Goal: Task Accomplishment & Management: Manage account settings

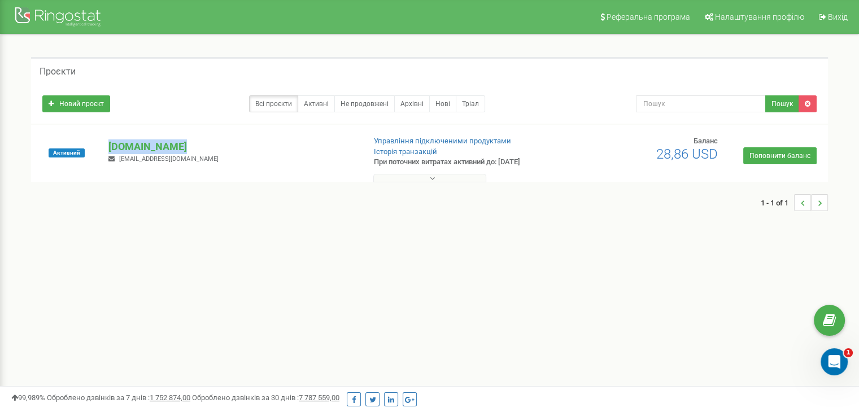
drag, startPoint x: 190, startPoint y: 143, endPoint x: 104, endPoint y: 147, distance: 85.3
click at [104, 147] on div "[DOMAIN_NAME] [EMAIL_ADDRESS][DOMAIN_NAME]" at bounding box center [232, 151] width 264 height 25
copy p "[DOMAIN_NAME]"
click at [227, 163] on div "[DOMAIN_NAME] [EMAIL_ADDRESS][DOMAIN_NAME]" at bounding box center [232, 151] width 264 height 25
click at [93, 160] on div "Активний" at bounding box center [67, 153] width 66 height 34
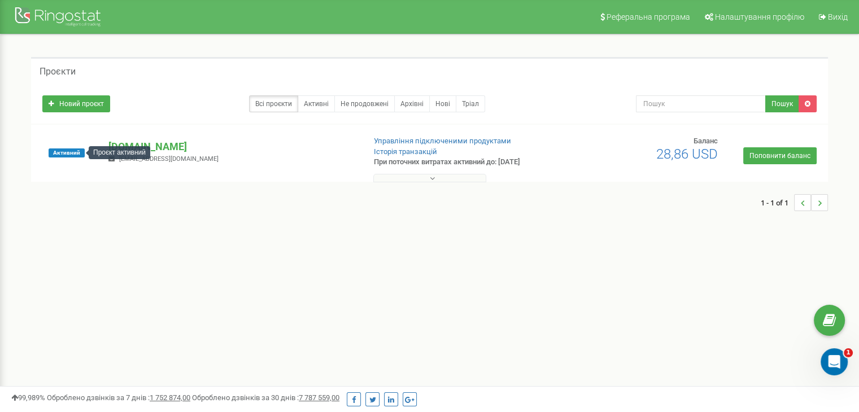
click at [75, 156] on span "Активний" at bounding box center [67, 152] width 36 height 9
click at [145, 145] on p "[DOMAIN_NAME]" at bounding box center [231, 146] width 247 height 15
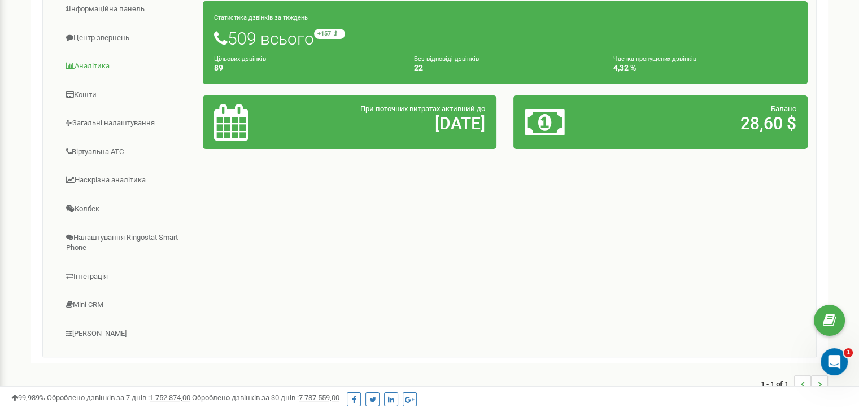
scroll to position [96, 0]
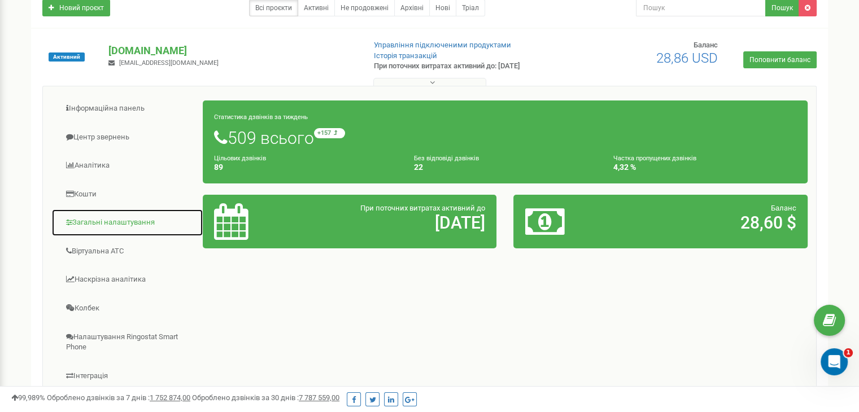
click at [106, 220] on link "Загальні налаштування" at bounding box center [127, 223] width 152 height 28
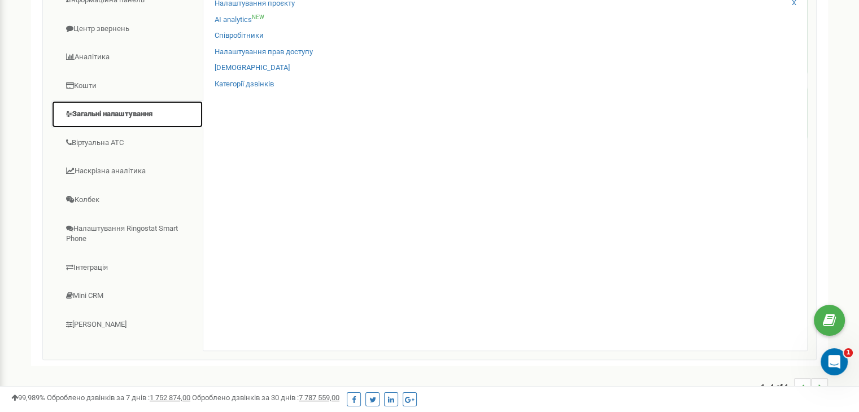
scroll to position [209, 0]
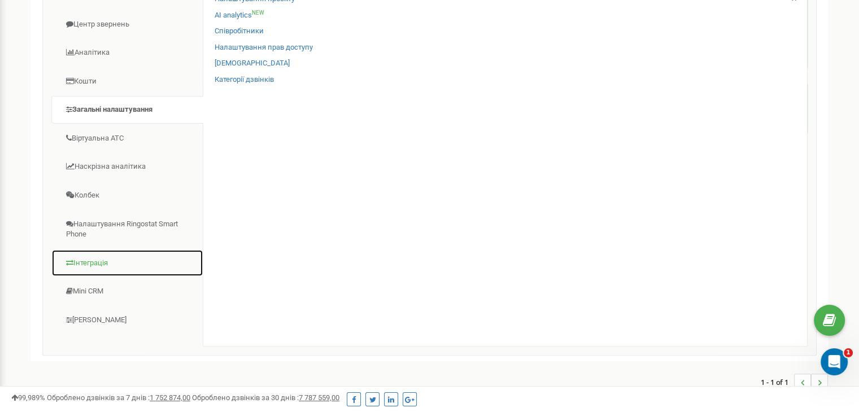
click at [103, 254] on link "Інтеграція" at bounding box center [127, 263] width 152 height 28
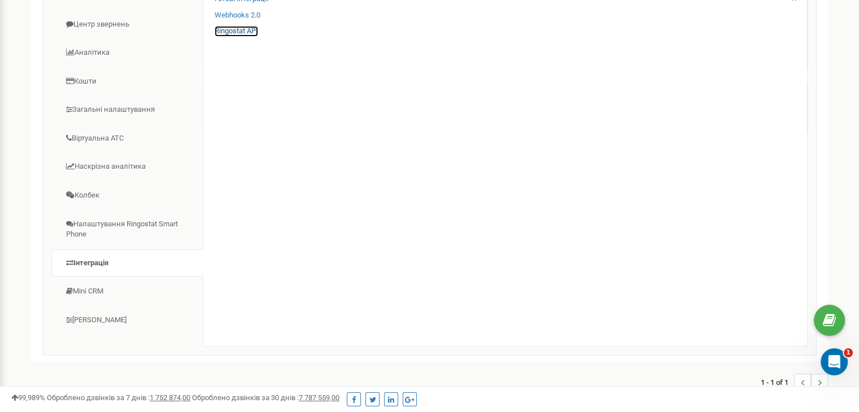
click at [244, 30] on link "Ringostat API" at bounding box center [235, 31] width 43 height 11
